Goal: Check status: Check status

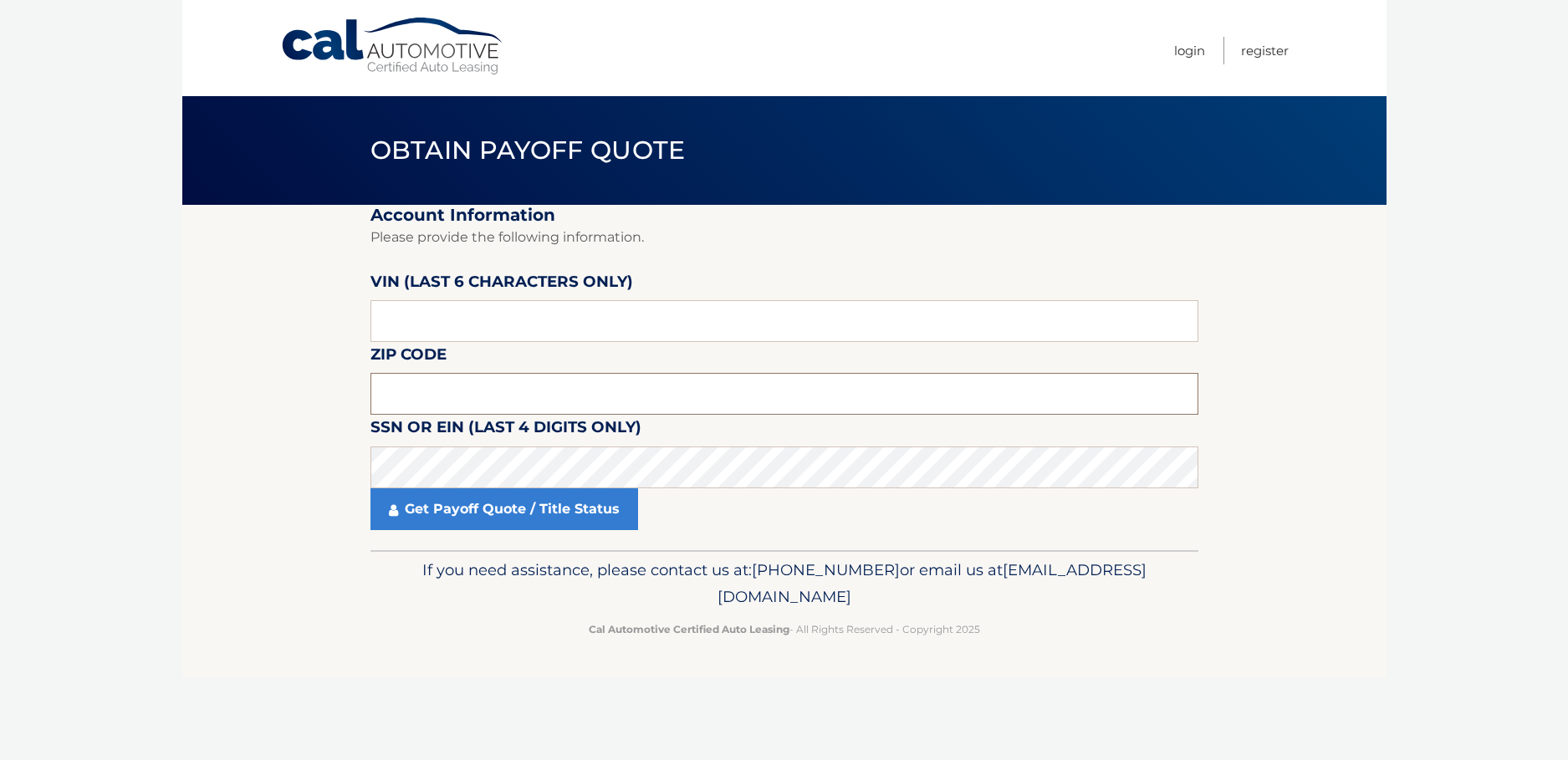
click at [399, 388] on input "text" at bounding box center [784, 394] width 828 height 42
click at [397, 405] on input "text" at bounding box center [784, 394] width 828 height 42
type input "11756"
click at [405, 319] on input "text" at bounding box center [784, 322] width 828 height 42
click at [475, 510] on link "Get Payoff Quote / Title Status" at bounding box center [503, 510] width 268 height 42
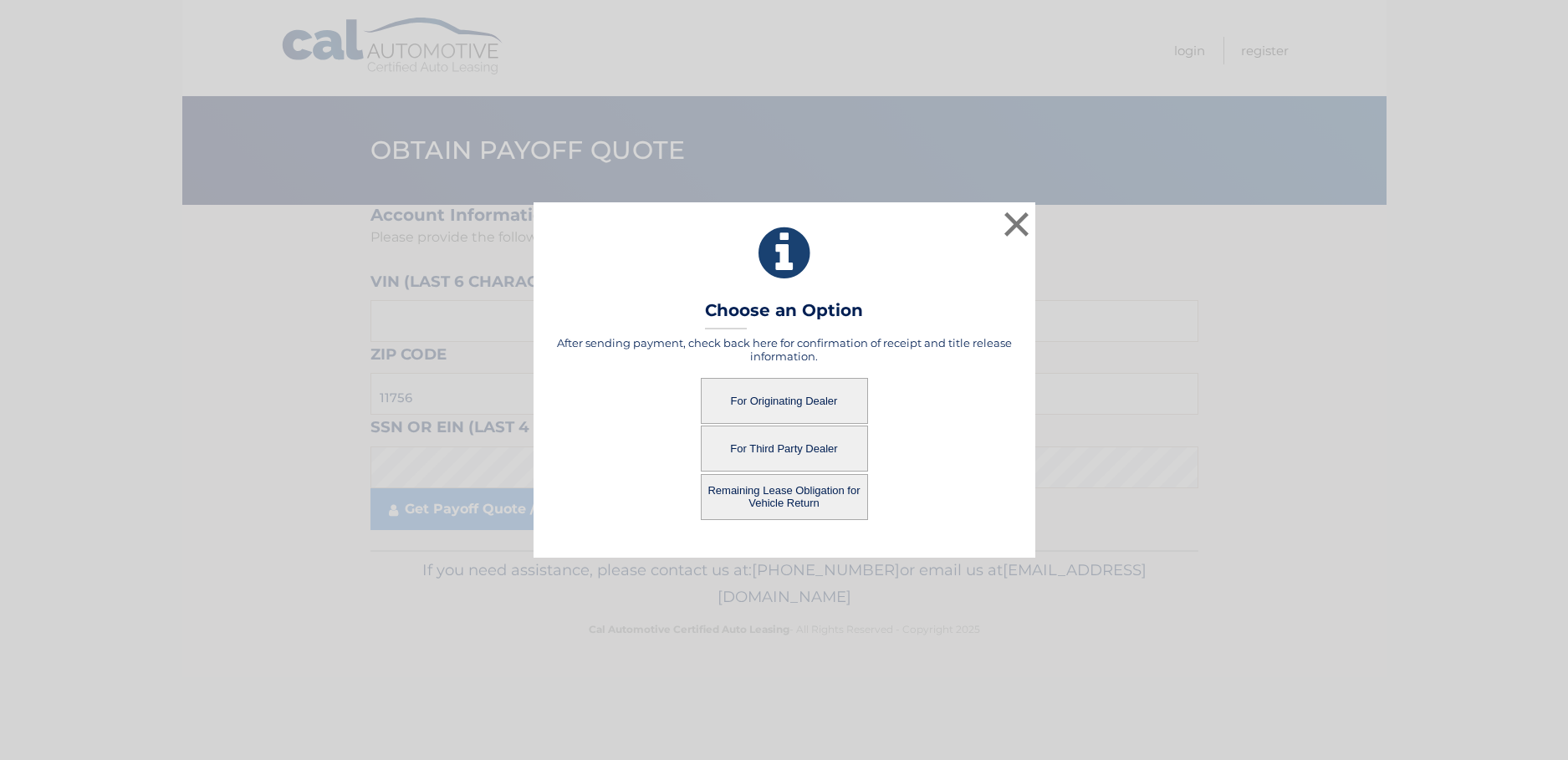
click at [786, 396] on button "For Originating Dealer" at bounding box center [784, 401] width 167 height 46
click at [785, 400] on button "For Originating Dealer" at bounding box center [784, 401] width 167 height 46
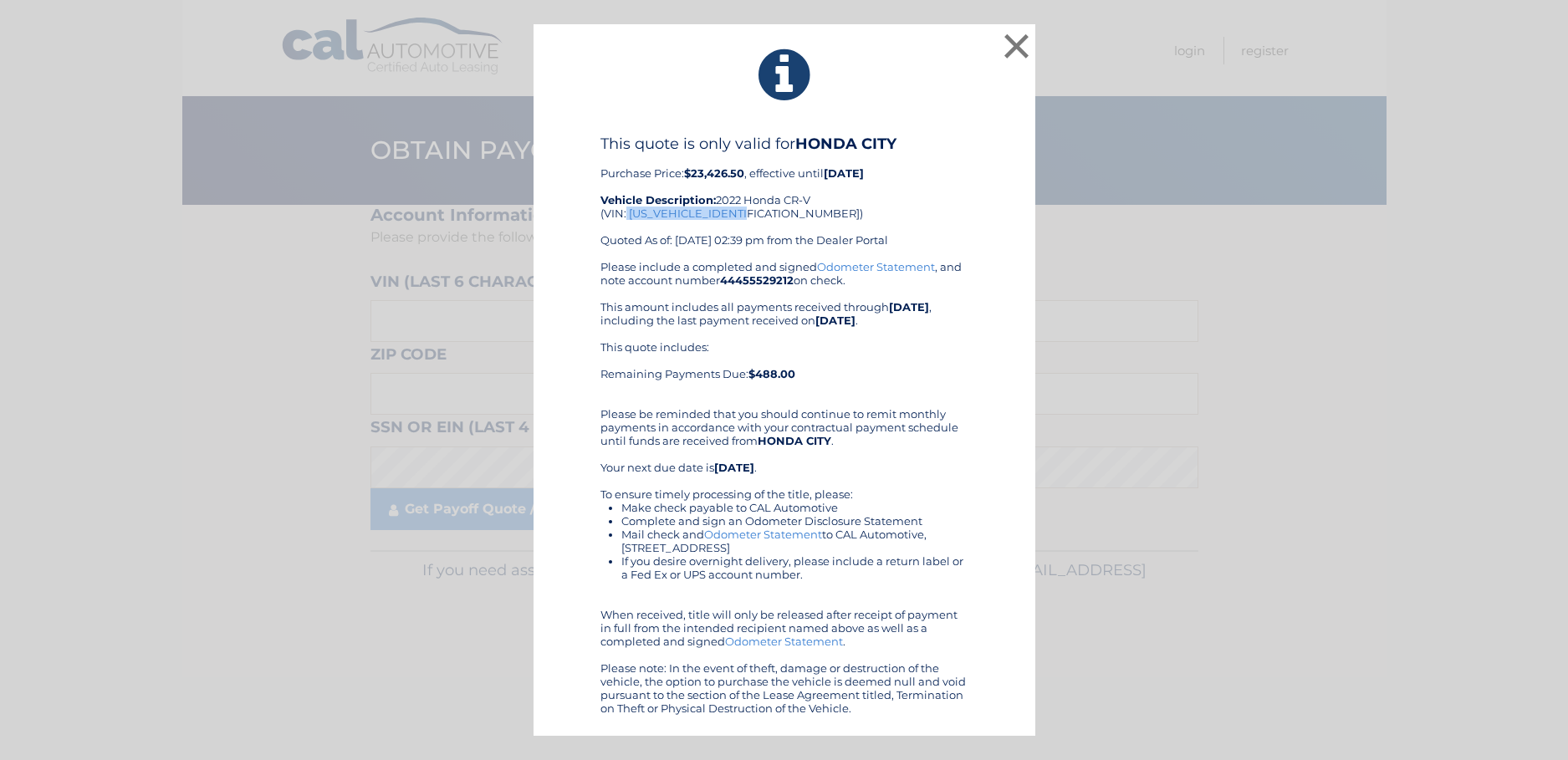
drag, startPoint x: 627, startPoint y: 213, endPoint x: 770, endPoint y: 216, distance: 143.0
click at [770, 216] on div "This quote is only valid for HONDA CITY Purchase Price: $23,426.50 , effective …" at bounding box center [784, 196] width 368 height 125
drag, startPoint x: 770, startPoint y: 216, endPoint x: 757, endPoint y: 209, distance: 14.8
copy div "[US_VEHICLE_IDENTIFICATION_NUMBER])"
click at [1018, 41] on button "×" at bounding box center [1017, 46] width 34 height 34
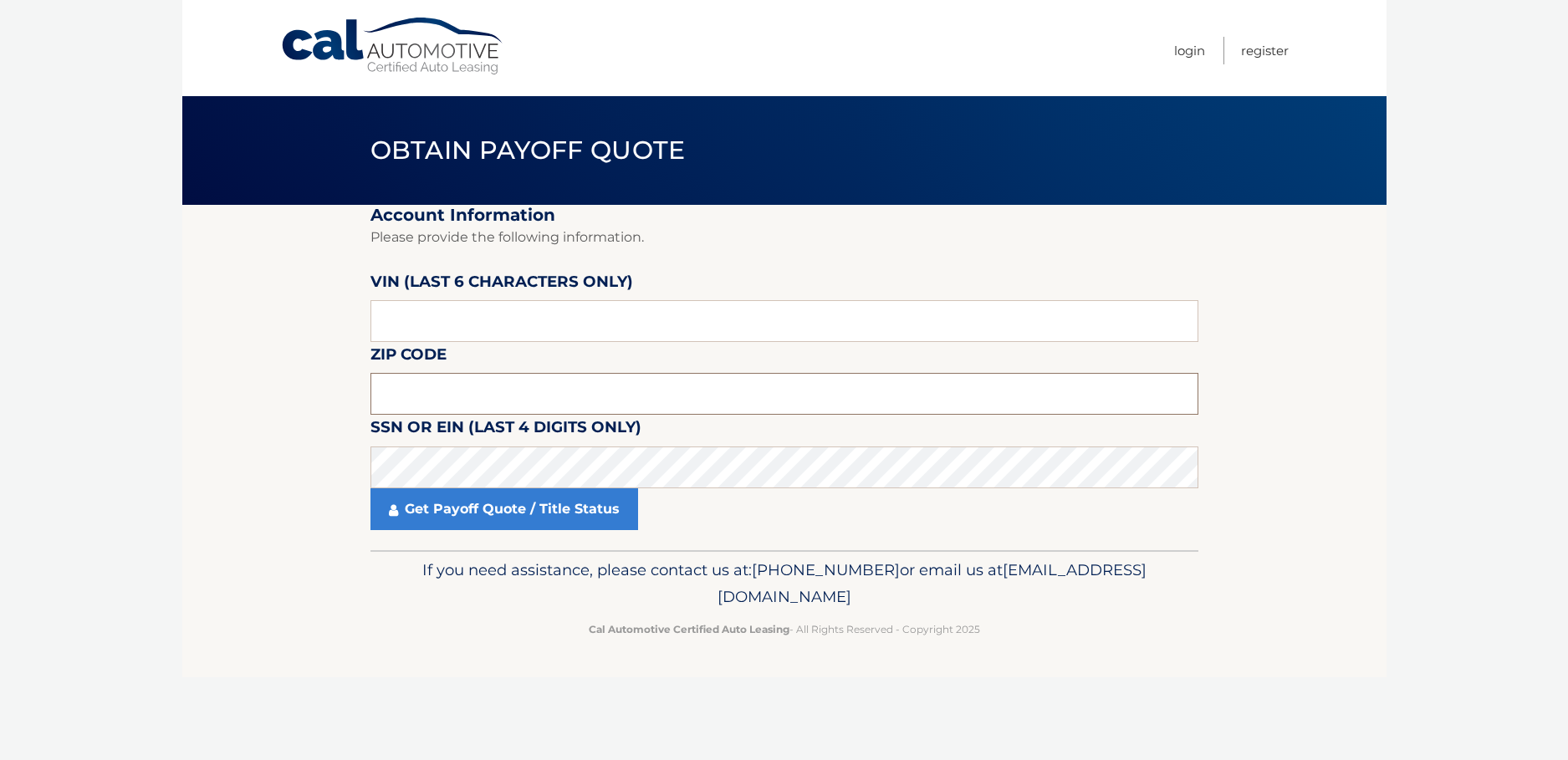
click at [391, 400] on input "text" at bounding box center [784, 394] width 828 height 42
type input "11783"
click button "For Originating Dealer" at bounding box center [0, 0] width 0 height 0
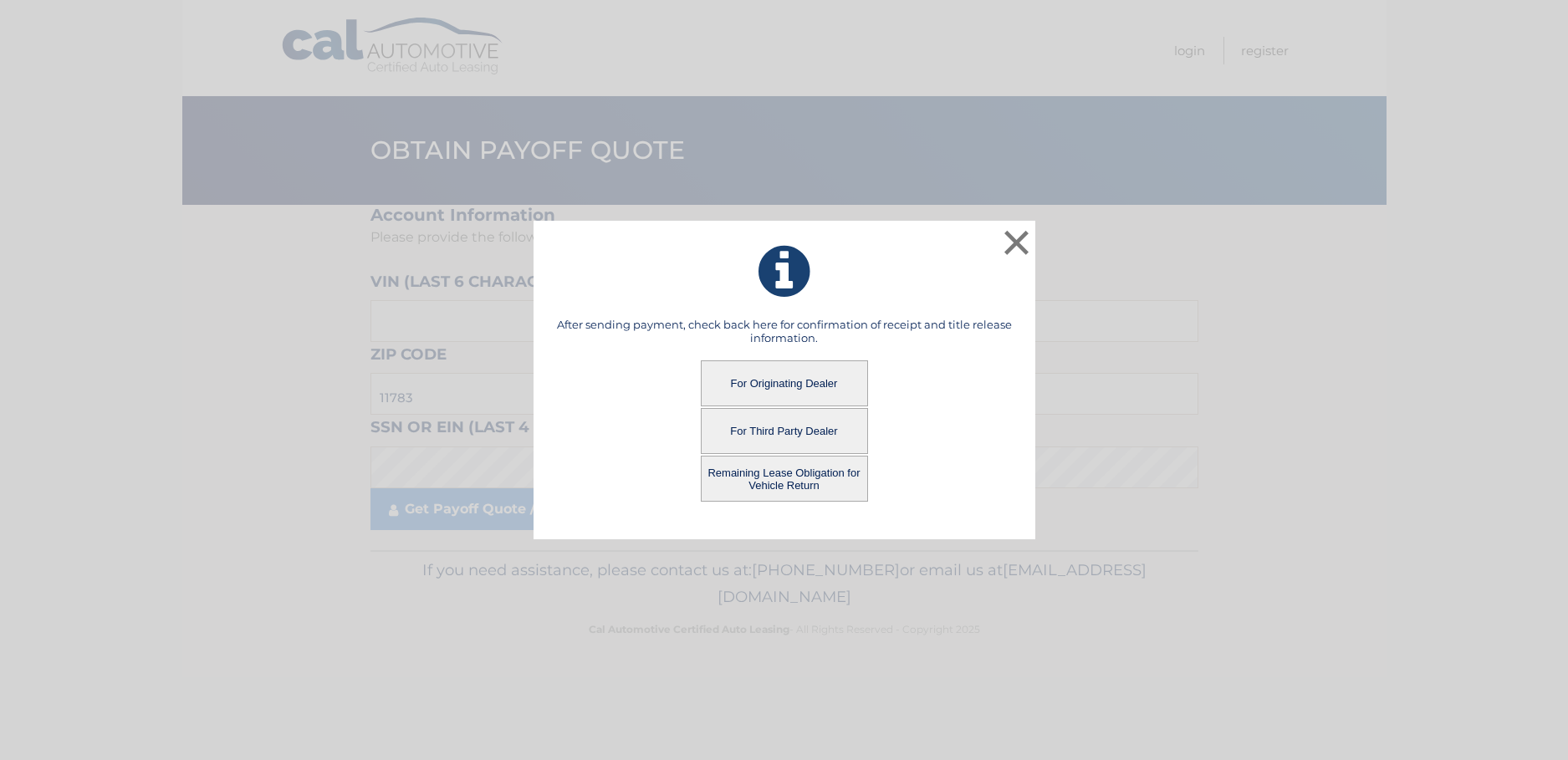
click at [787, 382] on button "For Originating Dealer" at bounding box center [784, 384] width 167 height 46
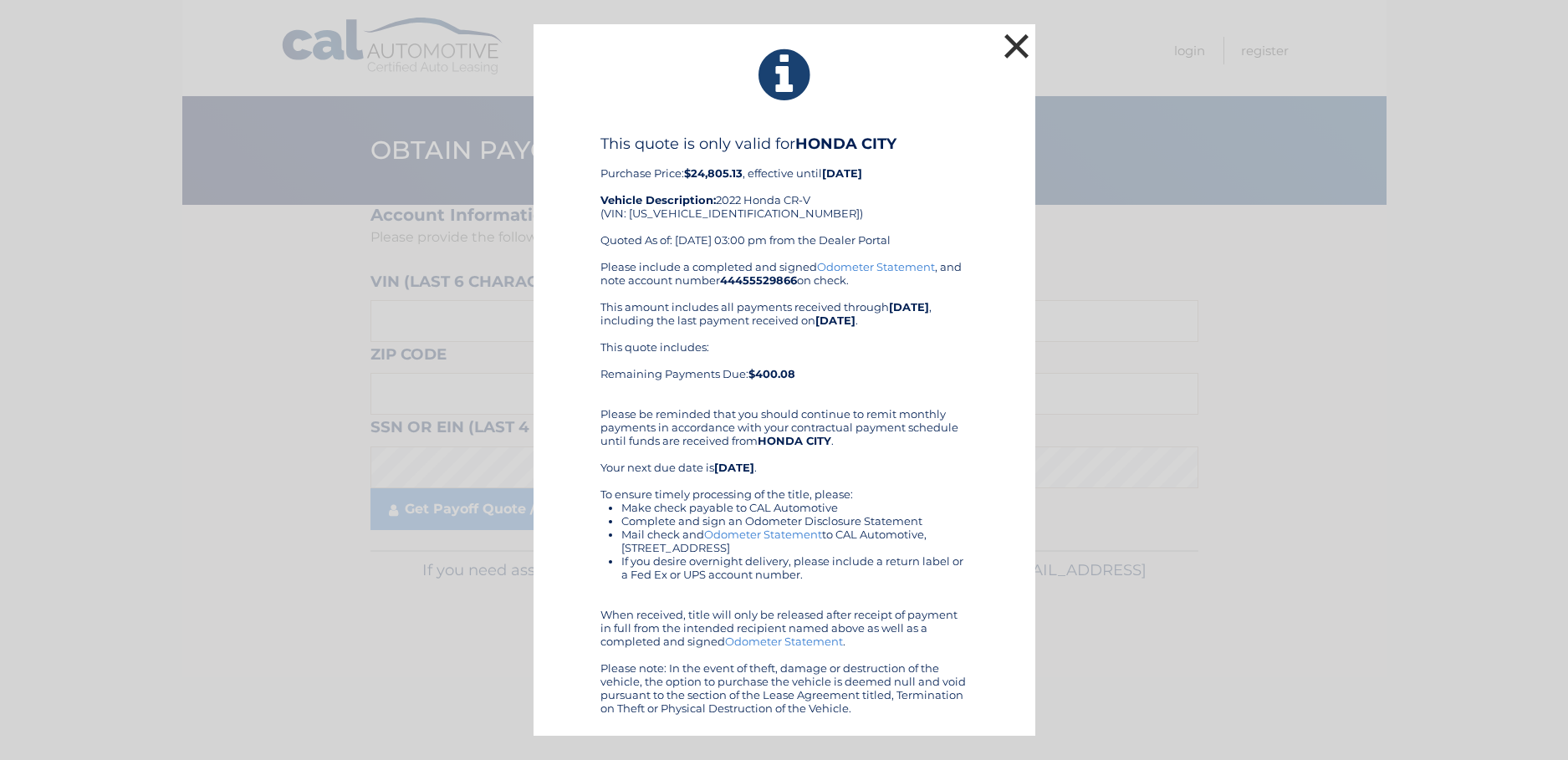
click at [1013, 42] on button "×" at bounding box center [1017, 46] width 34 height 34
